Goal: Feedback & Contribution: Leave review/rating

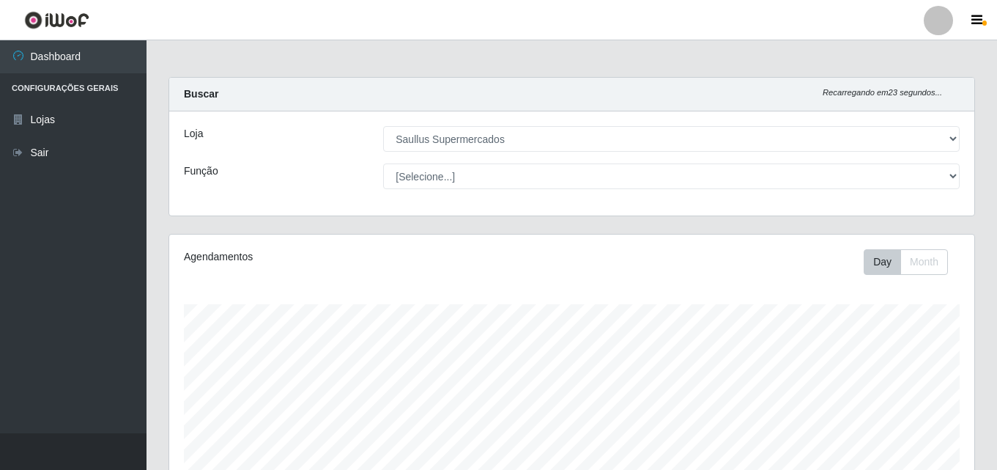
select select "423"
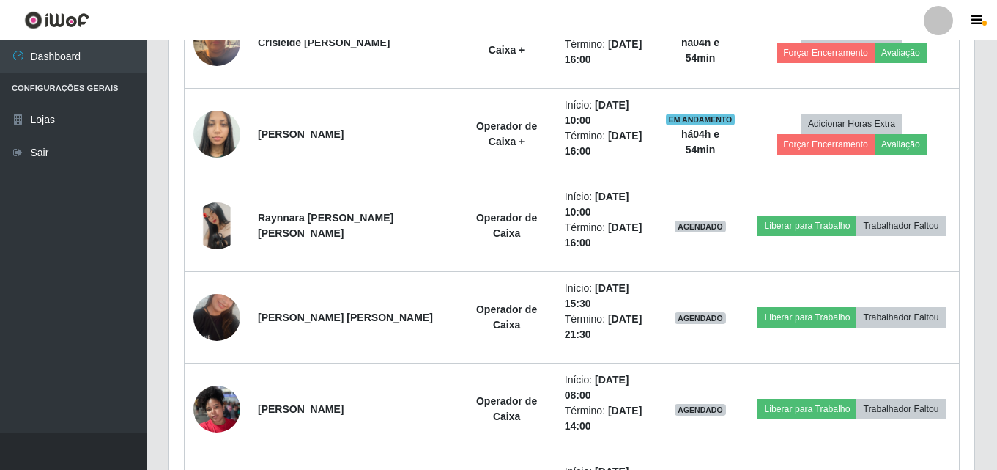
scroll to position [304, 805]
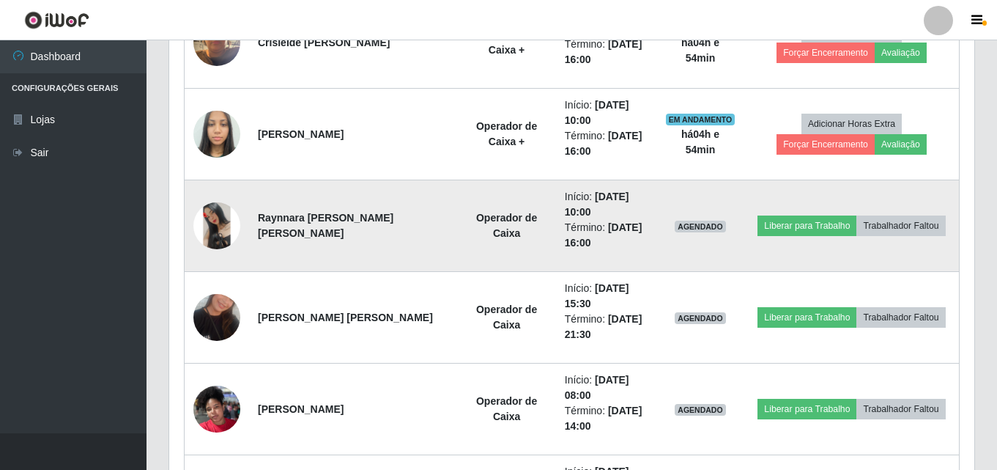
click at [220, 234] on img at bounding box center [216, 225] width 47 height 47
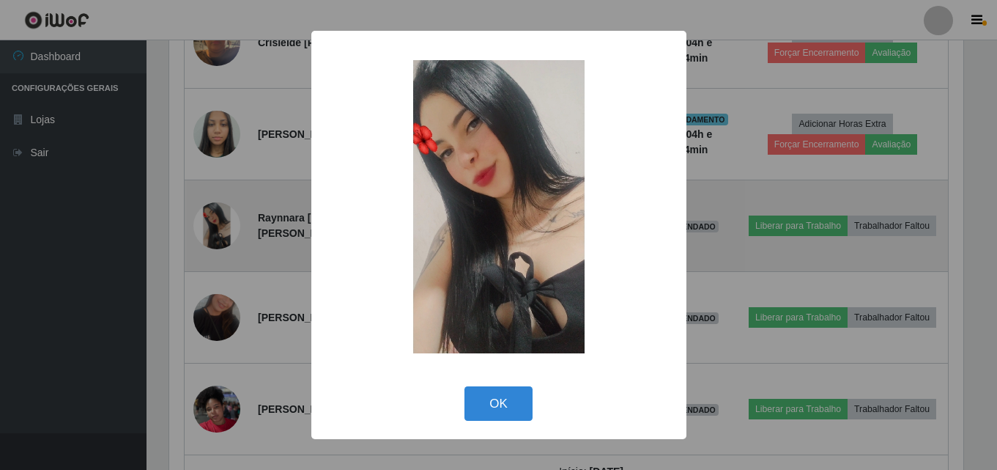
scroll to position [304, 798]
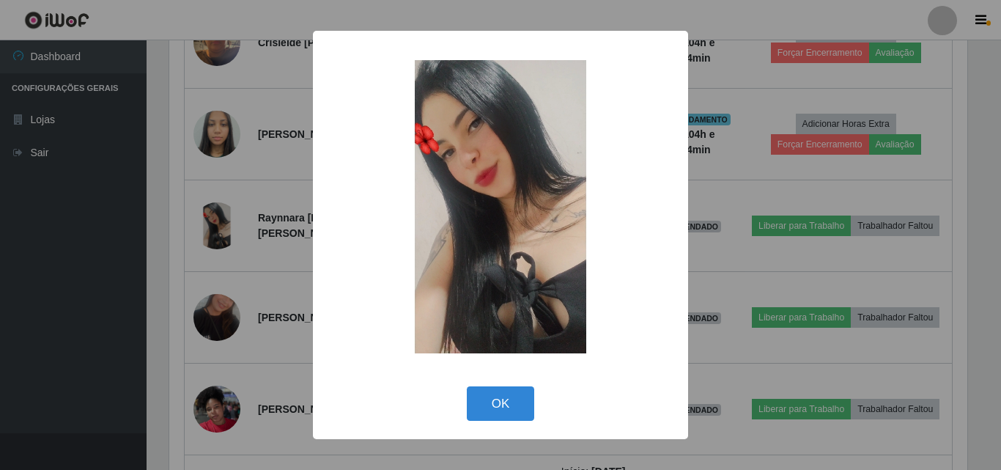
click at [76, 292] on div "× OK Cancel" at bounding box center [500, 235] width 1001 height 470
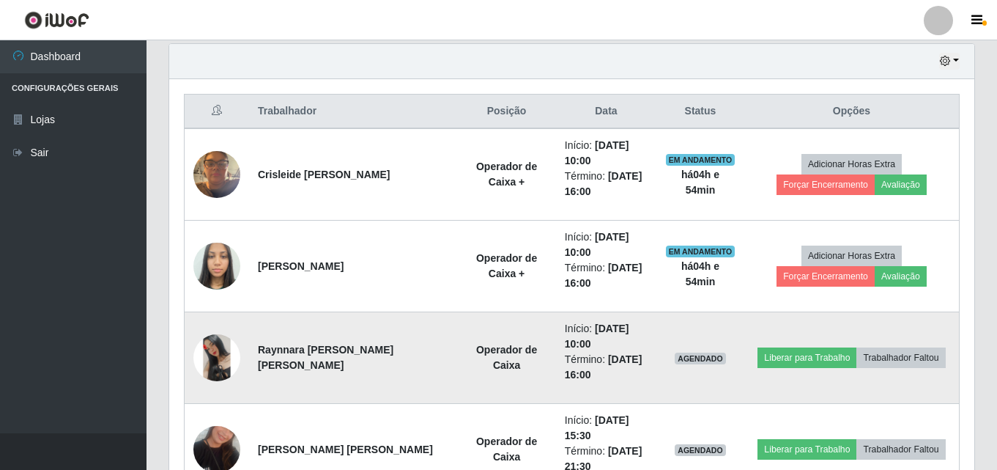
scroll to position [499, 0]
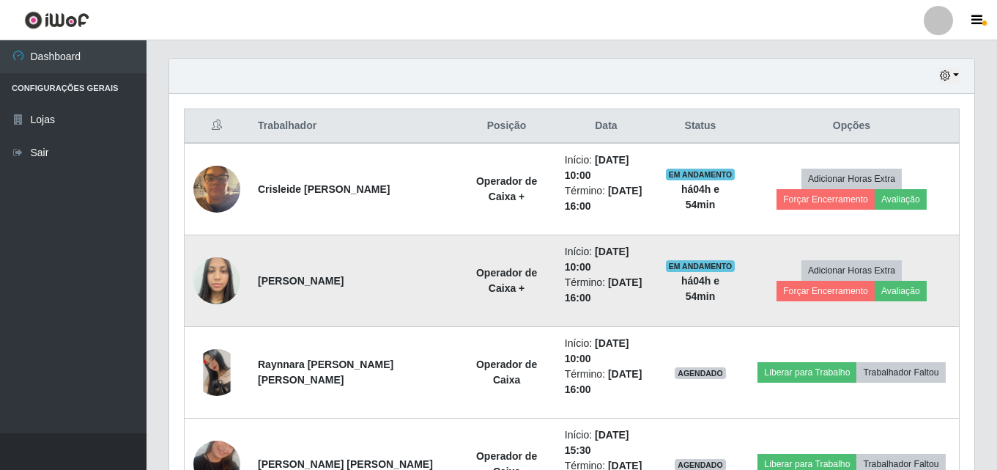
click at [218, 280] on img at bounding box center [216, 280] width 47 height 62
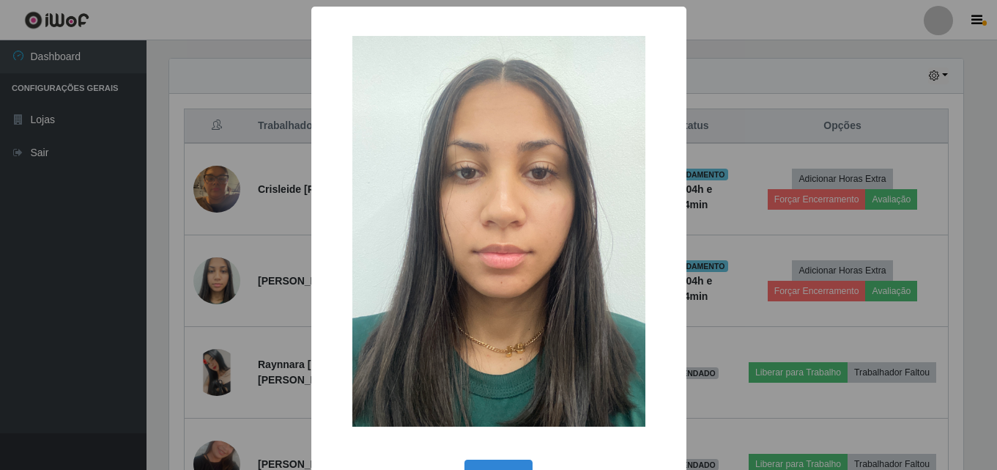
scroll to position [304, 798]
click at [26, 262] on div "× OK Cancel" at bounding box center [500, 235] width 1001 height 470
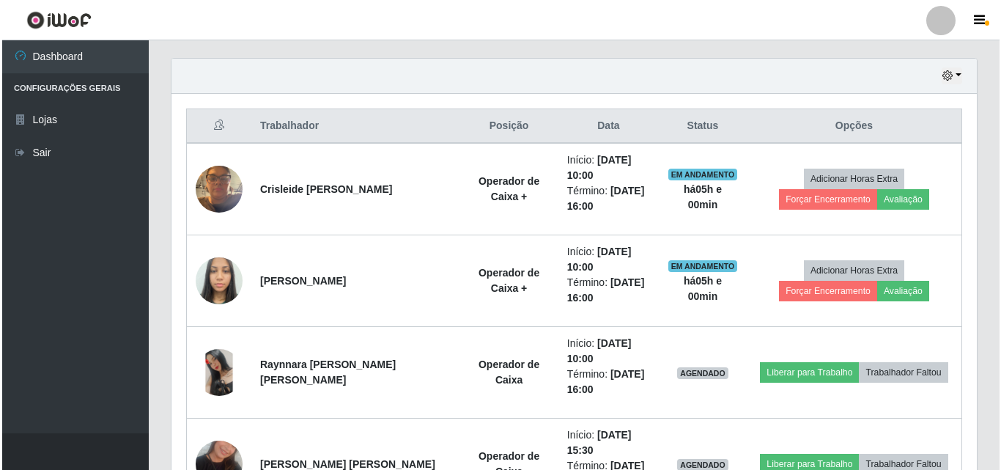
scroll to position [426, 0]
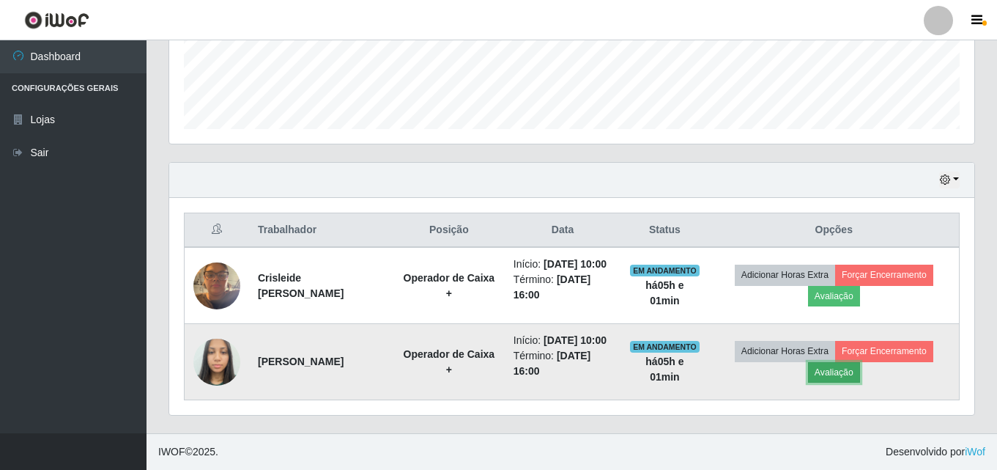
click at [843, 366] on button "Avaliação" at bounding box center [834, 372] width 52 height 21
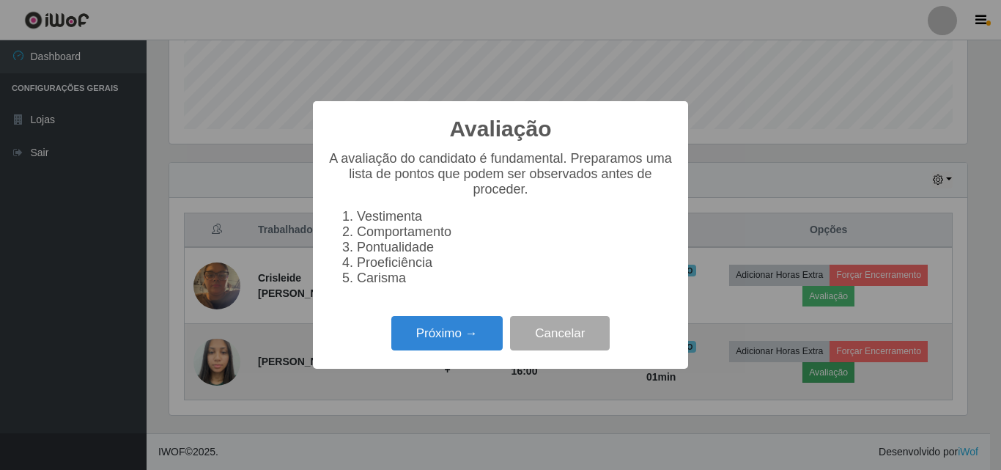
scroll to position [304, 798]
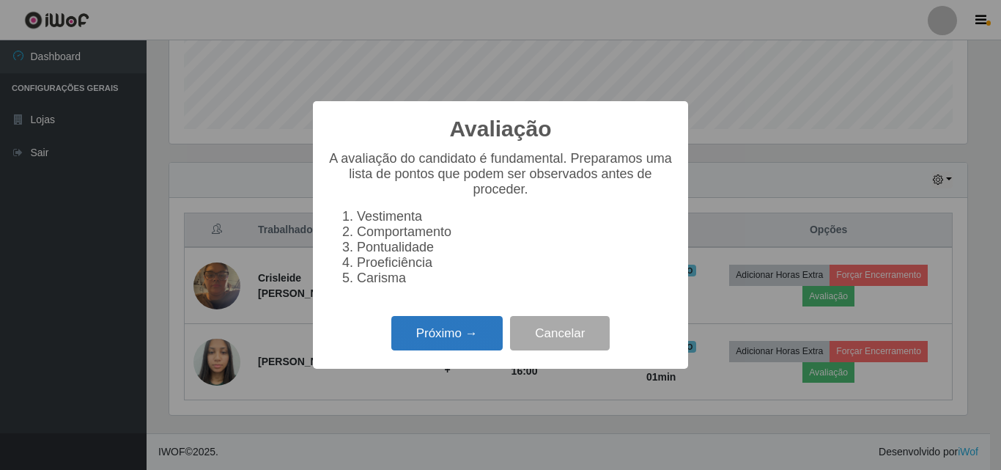
click at [428, 330] on button "Próximo →" at bounding box center [446, 333] width 111 height 34
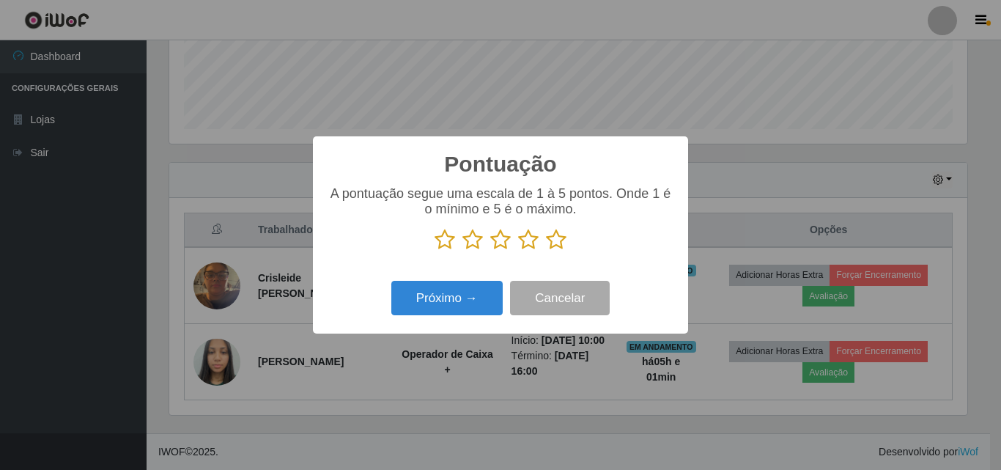
click at [553, 247] on icon at bounding box center [556, 240] width 21 height 22
click at [546, 251] on input "radio" at bounding box center [546, 251] width 0 height 0
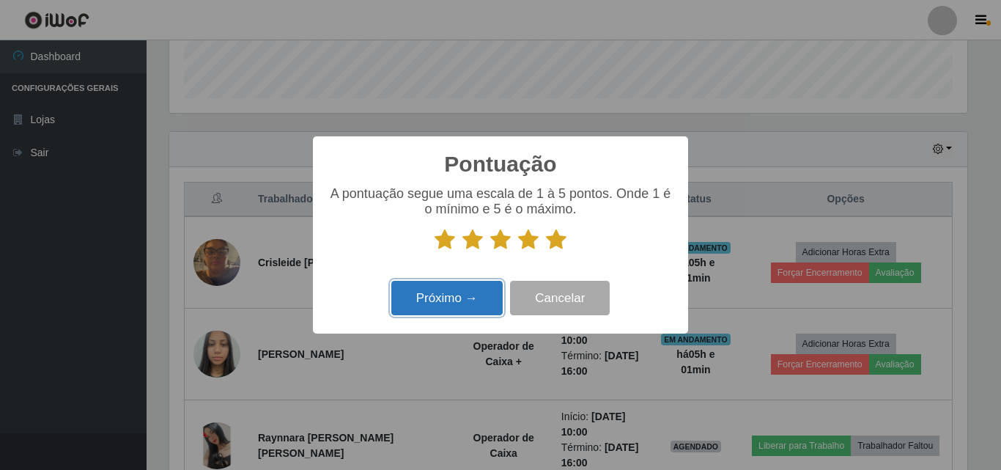
click at [484, 300] on button "Próximo →" at bounding box center [446, 298] width 111 height 34
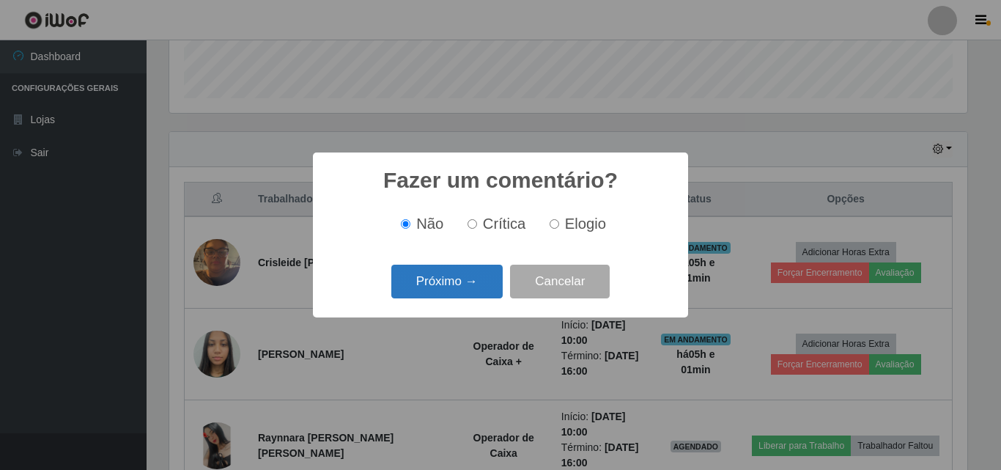
click at [472, 280] on button "Próximo →" at bounding box center [446, 282] width 111 height 34
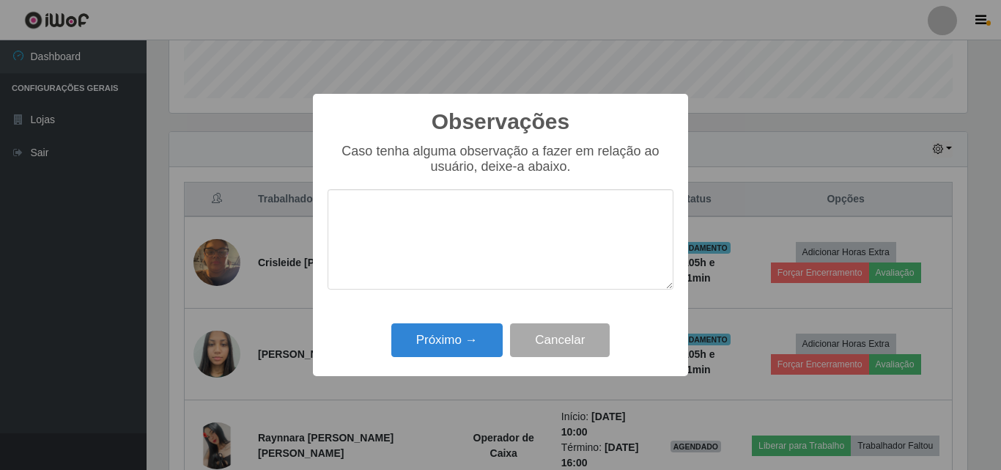
click at [473, 251] on textarea at bounding box center [501, 239] width 346 height 100
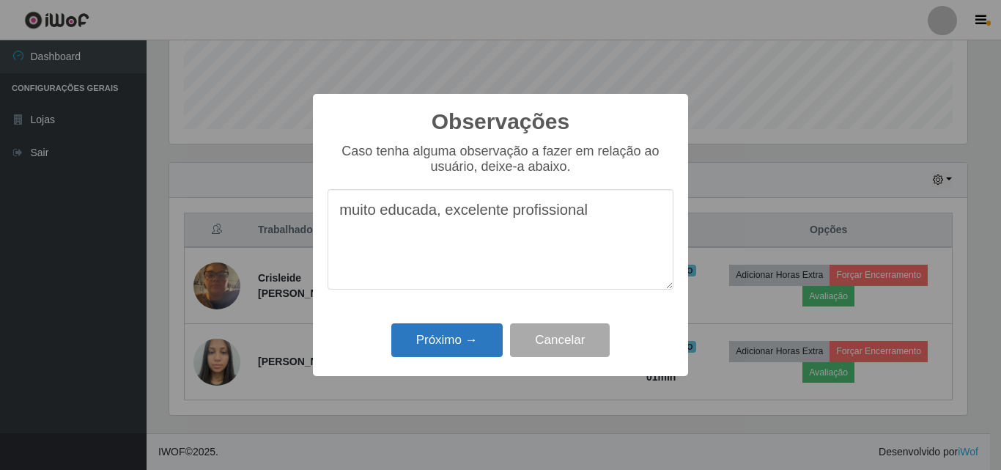
type textarea "muito educada, excelente profissional"
click at [419, 339] on button "Próximo →" at bounding box center [446, 340] width 111 height 34
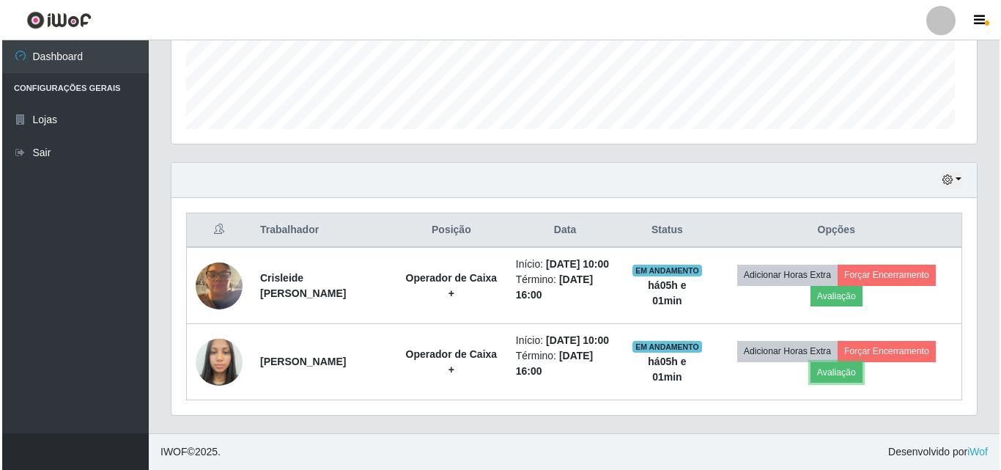
scroll to position [304, 805]
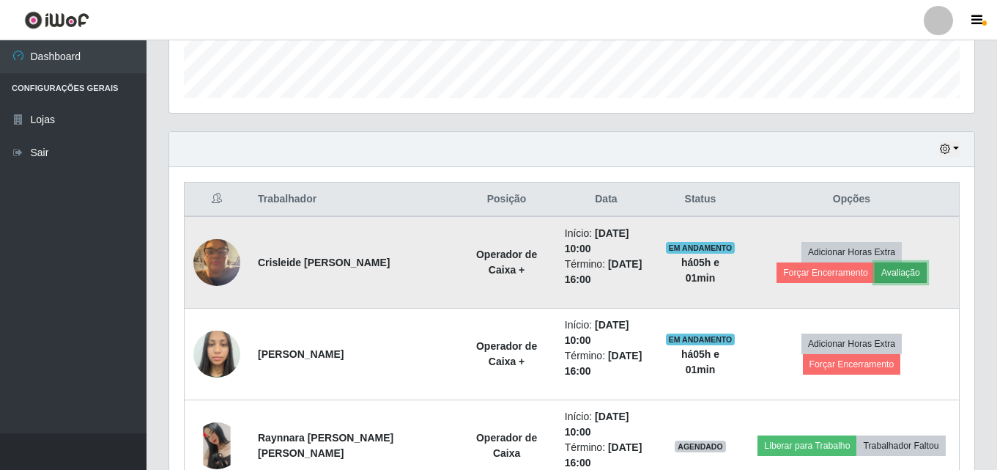
click at [875, 276] on button "Avaliação" at bounding box center [901, 272] width 52 height 21
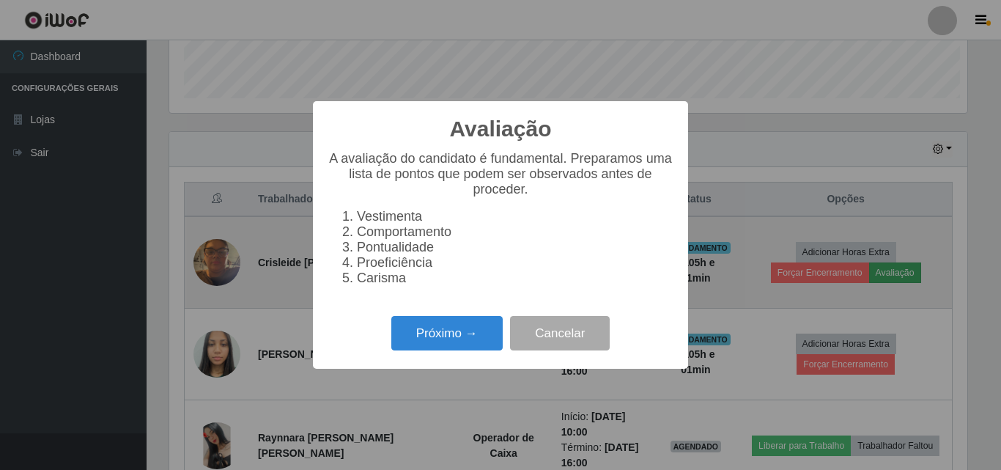
scroll to position [304, 798]
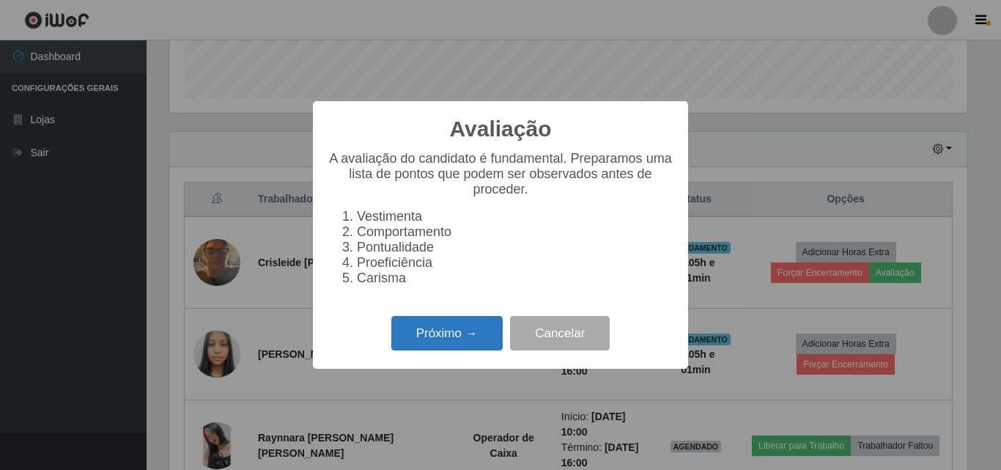
click at [423, 341] on button "Próximo →" at bounding box center [446, 333] width 111 height 34
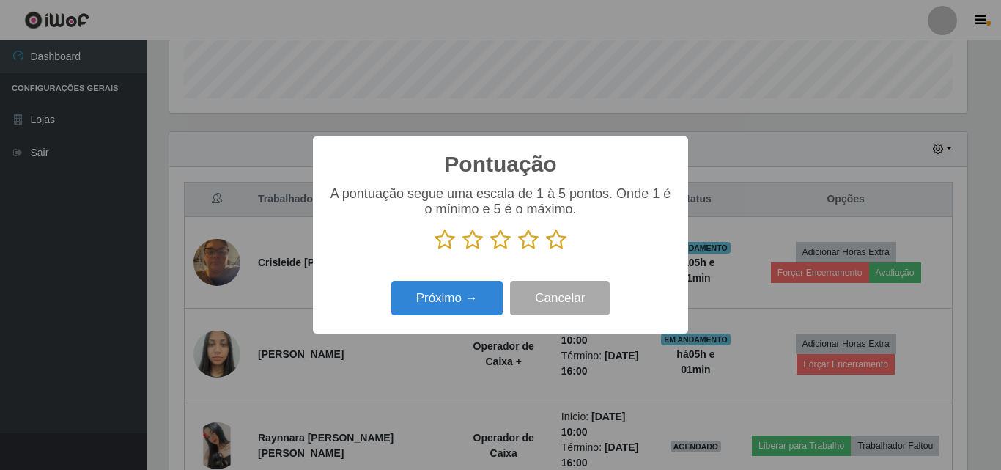
scroll to position [732462, 731968]
click at [560, 235] on icon at bounding box center [556, 240] width 21 height 22
click at [546, 251] on input "radio" at bounding box center [546, 251] width 0 height 0
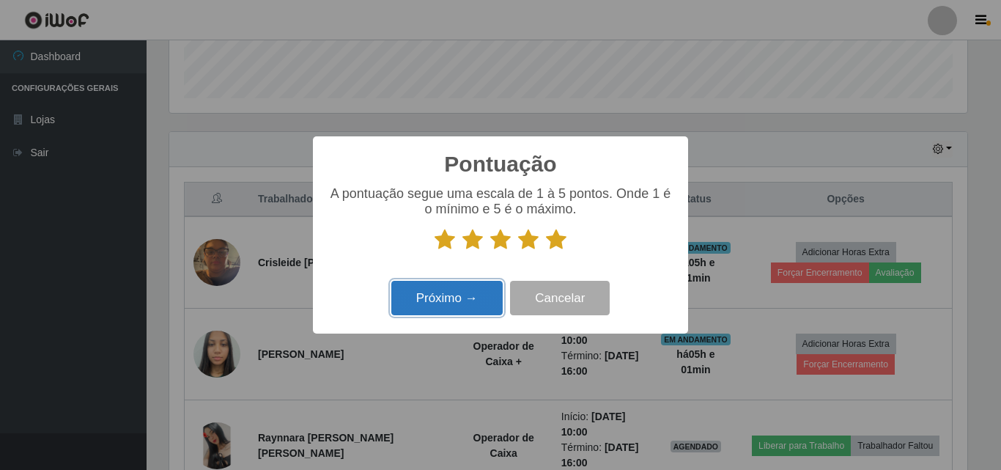
click at [481, 295] on button "Próximo →" at bounding box center [446, 298] width 111 height 34
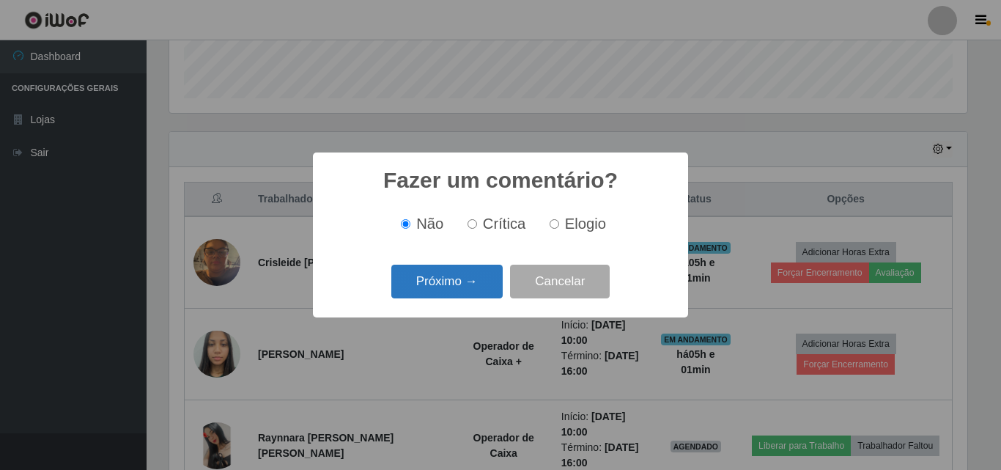
click at [460, 276] on button "Próximo →" at bounding box center [446, 282] width 111 height 34
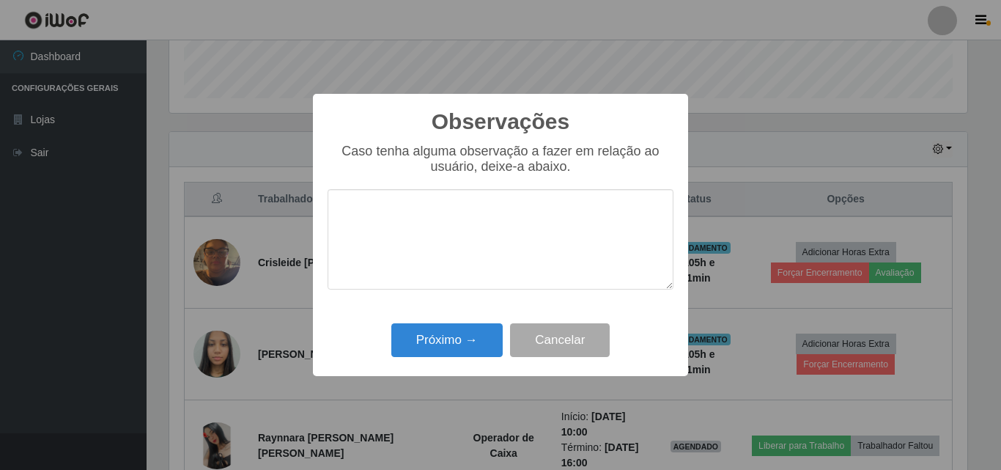
click at [451, 229] on textarea at bounding box center [501, 239] width 346 height 100
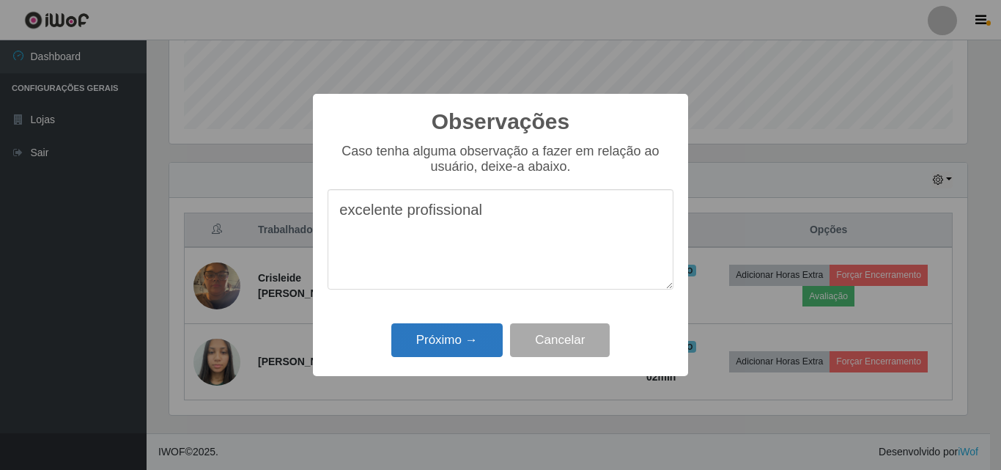
type textarea "excelente profissional"
click at [456, 333] on button "Próximo →" at bounding box center [446, 340] width 111 height 34
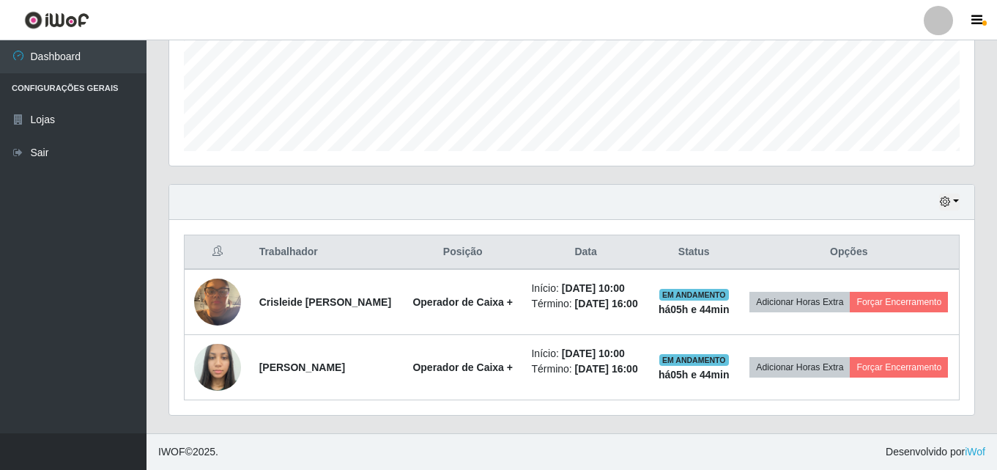
scroll to position [395, 0]
